Goal: Use online tool/utility: Utilize a website feature to perform a specific function

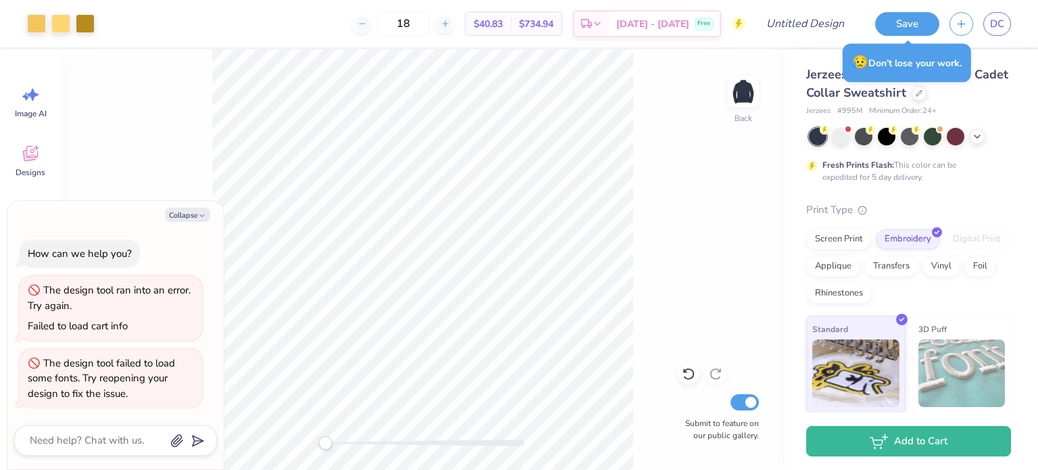
type textarea "x"
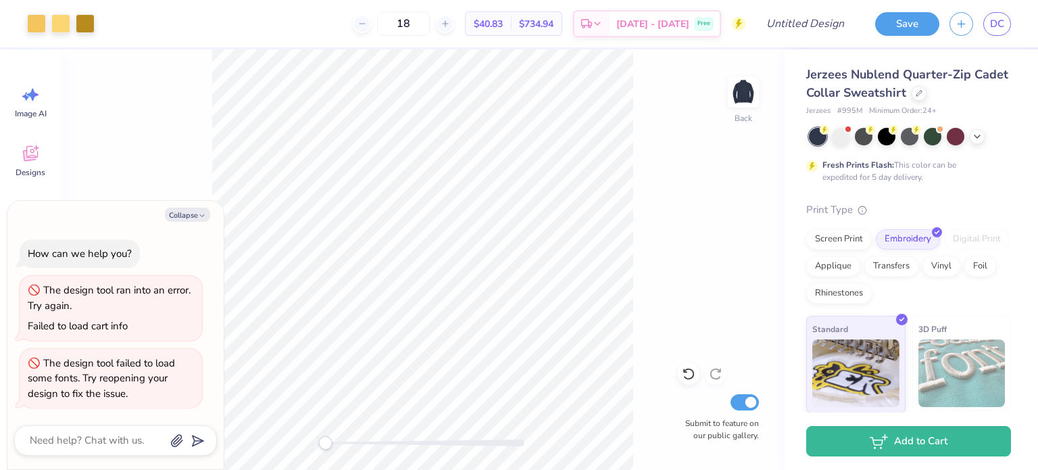
click at [450, 26] on icon at bounding box center [445, 23] width 9 height 9
type input "19"
type textarea "x"
click at [450, 24] on icon at bounding box center [445, 23] width 9 height 9
type input "20"
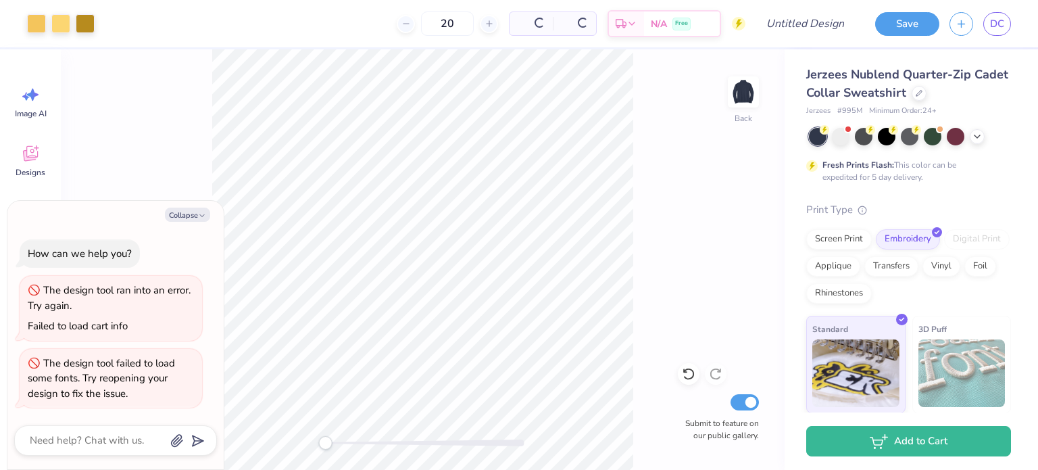
type textarea "x"
click at [371, 23] on div at bounding box center [362, 24] width 18 height 18
type input "18"
click at [57, 23] on div at bounding box center [60, 23] width 19 height 19
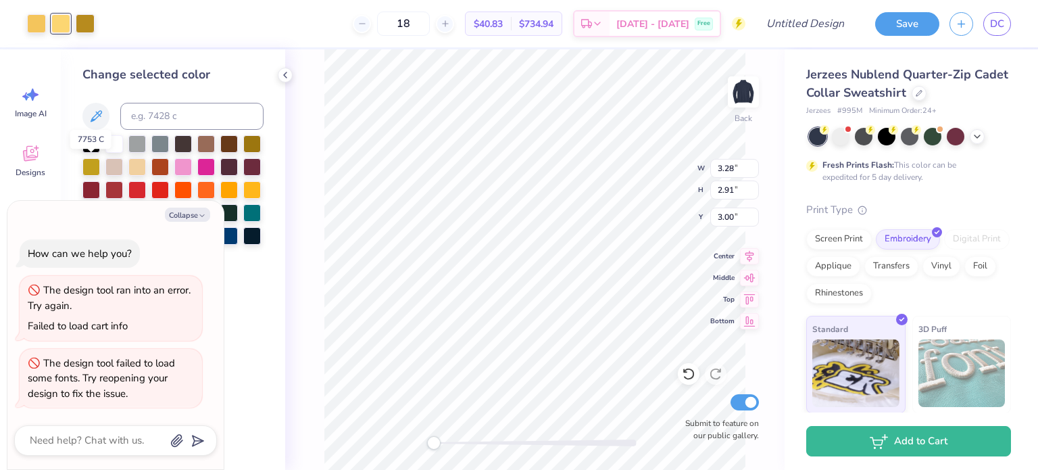
click at [92, 160] on div at bounding box center [91, 167] width 18 height 18
click at [209, 186] on div at bounding box center [206, 190] width 18 height 18
click at [37, 26] on div at bounding box center [36, 23] width 19 height 19
click at [201, 185] on div at bounding box center [206, 190] width 18 height 18
click at [85, 166] on div at bounding box center [91, 167] width 18 height 18
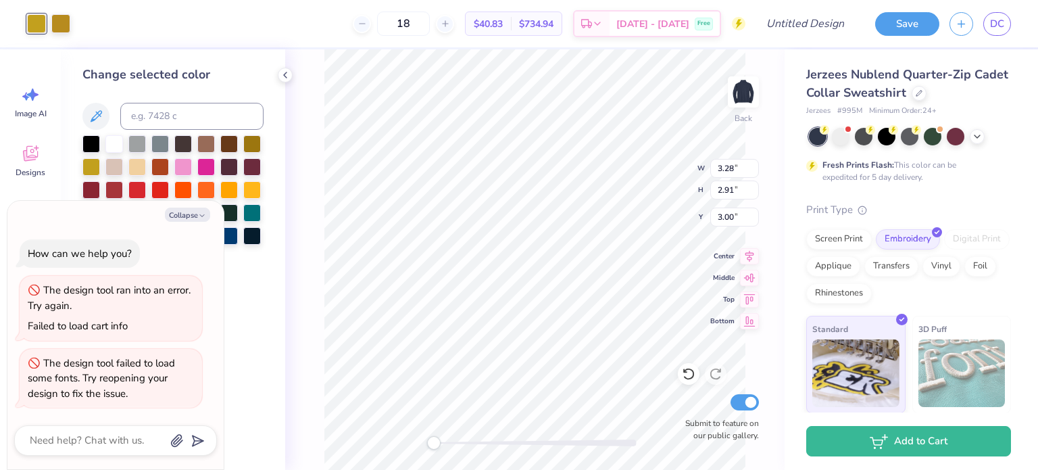
click at [194, 212] on button "Collapse" at bounding box center [187, 214] width 45 height 14
type textarea "x"
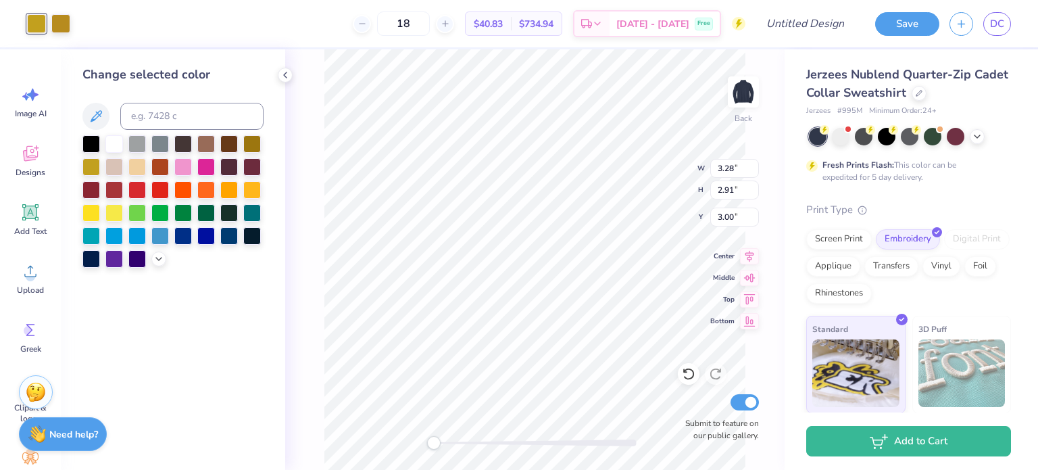
click at [282, 78] on icon at bounding box center [285, 75] width 11 height 11
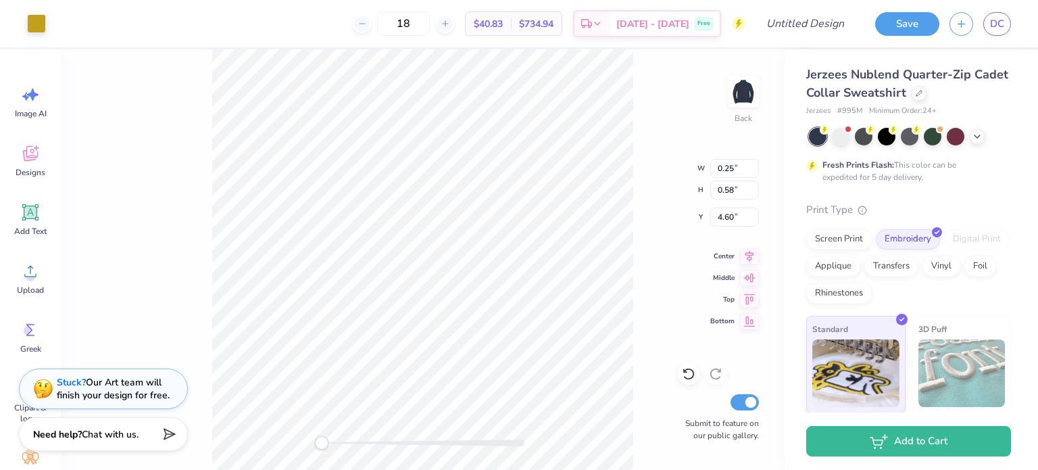
type input "0.41"
type input "0.46"
type input "3.00"
type input "0.25"
type input "0.58"
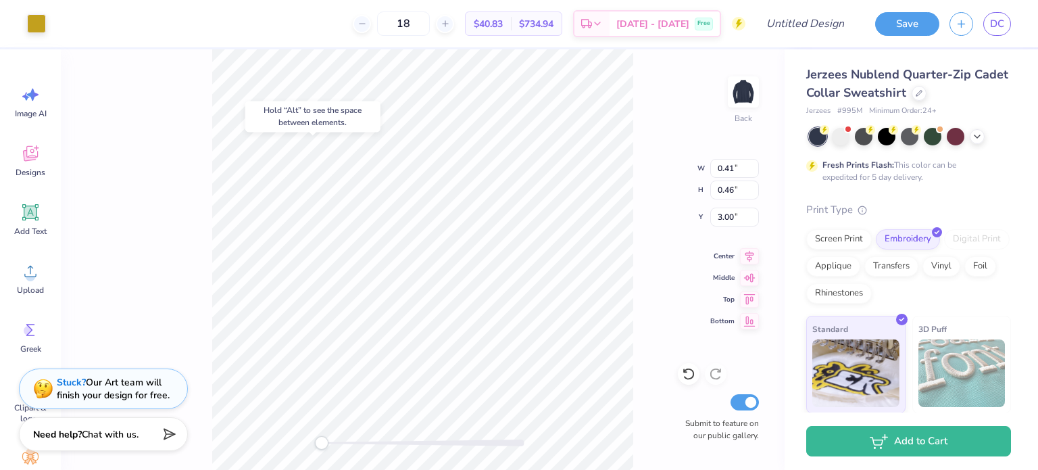
type input "4.22"
type input "0.18"
type input "5.12"
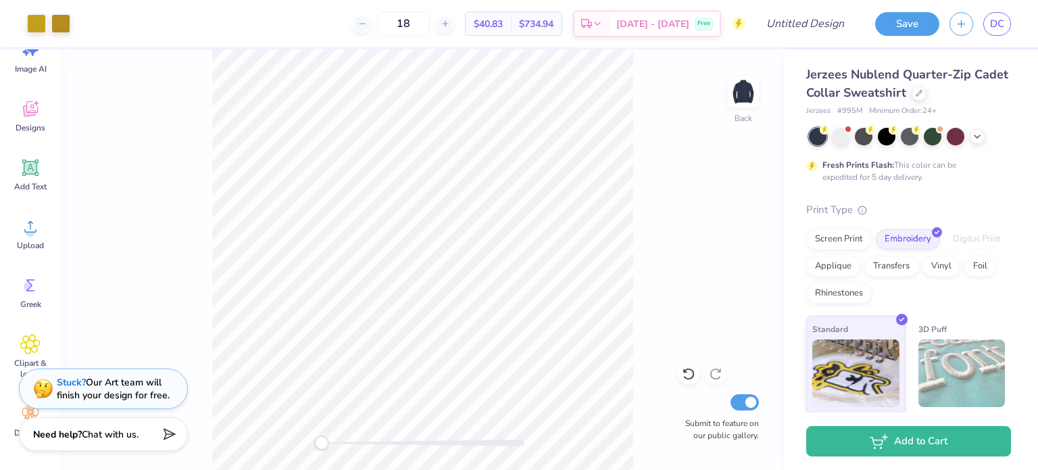
scroll to position [122, 0]
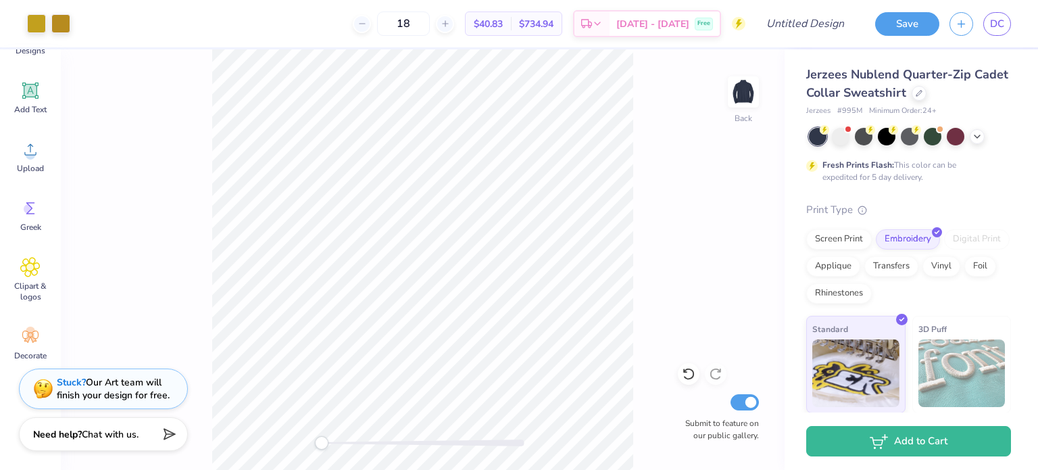
click at [39, 167] on span "Upload" at bounding box center [30, 168] width 27 height 11
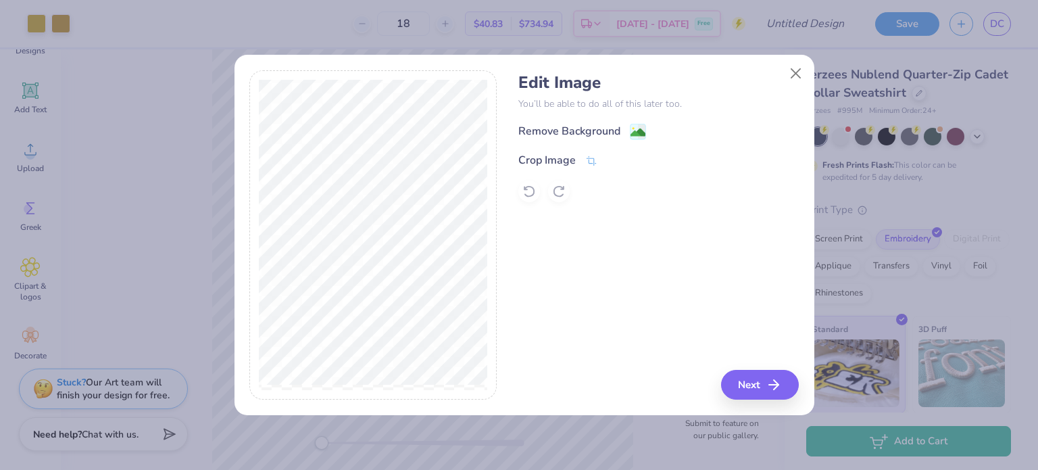
click at [578, 134] on div "Remove Background" at bounding box center [569, 131] width 102 height 16
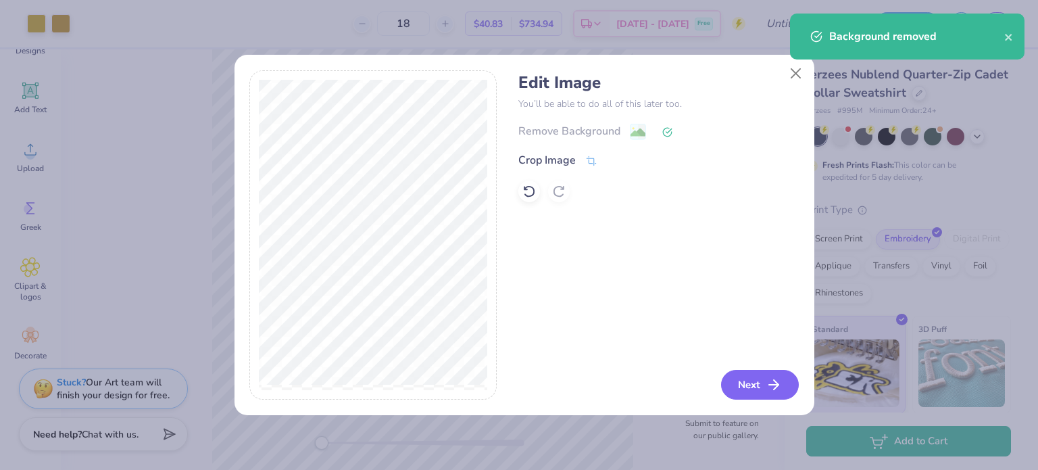
click at [751, 380] on button "Next" at bounding box center [760, 385] width 78 height 30
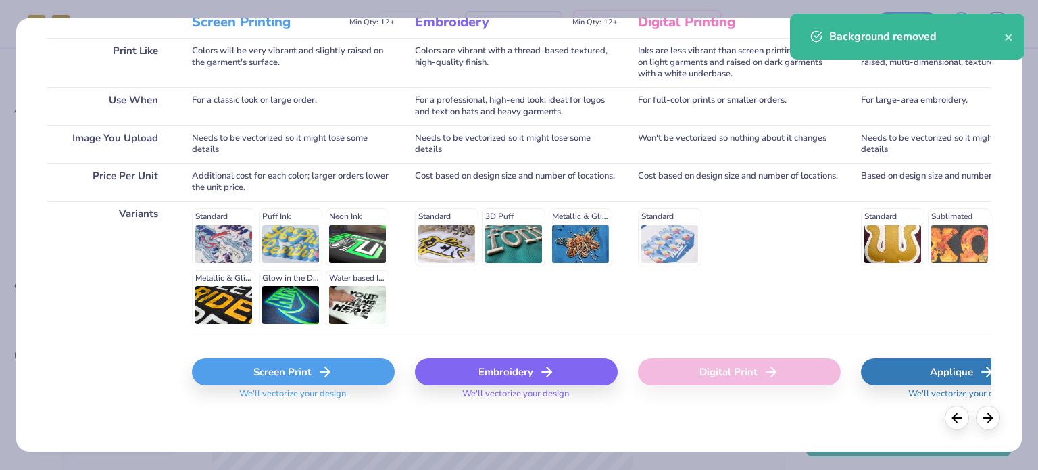
scroll to position [203, 0]
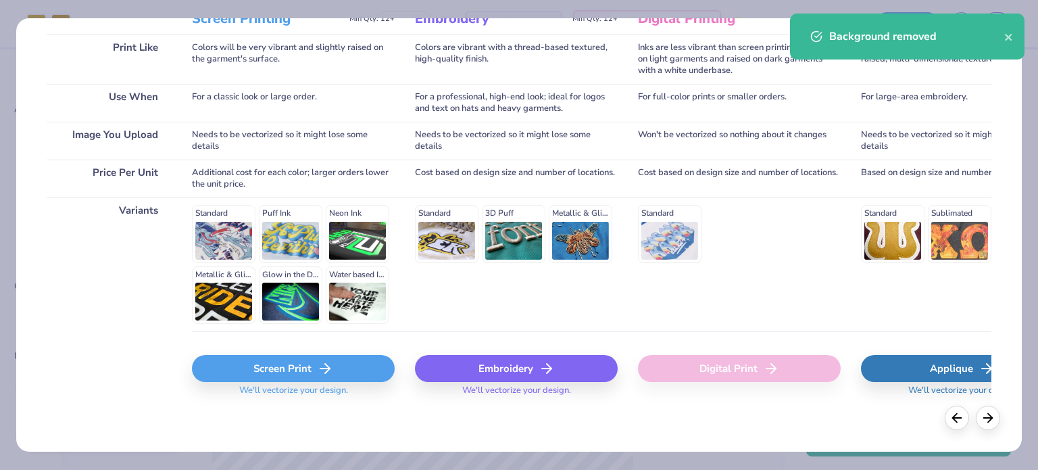
click at [511, 371] on div "Embroidery" at bounding box center [516, 368] width 203 height 27
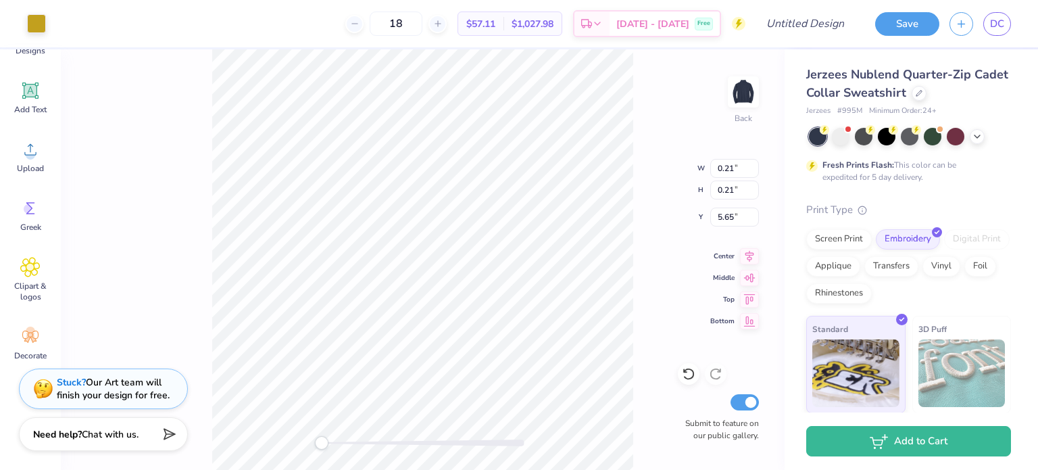
click at [654, 281] on div "Back W 0.21 0.21 " H 0.21 0.21 " Y 5.65 5.65 " Center Middle Top Bottom Submit …" at bounding box center [423, 259] width 724 height 420
